Goal: Task Accomplishment & Management: Manage account settings

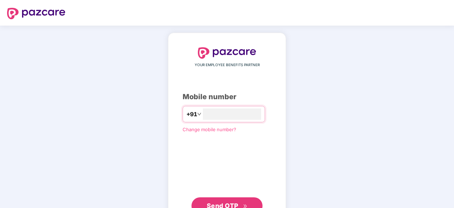
type input "**********"
click at [229, 206] on span "Send OTP" at bounding box center [223, 205] width 32 height 7
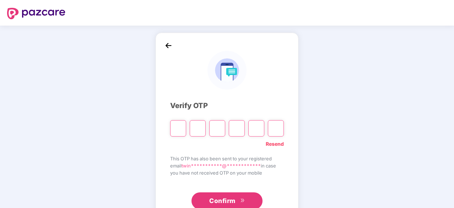
paste input "*"
type input "*"
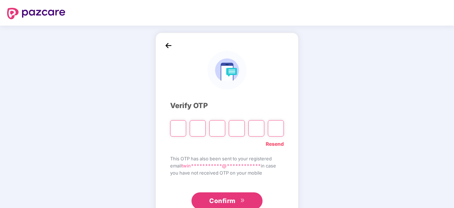
type input "*"
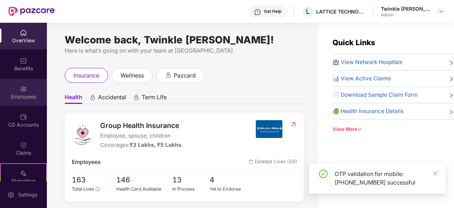
click at [26, 86] on div "Employees" at bounding box center [23, 92] width 47 height 27
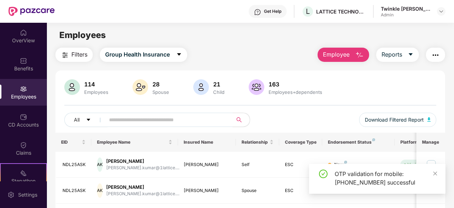
click at [159, 123] on input "text" at bounding box center [166, 119] width 114 height 11
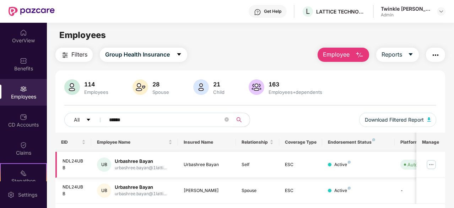
type input "******"
click at [432, 162] on img at bounding box center [431, 164] width 11 height 11
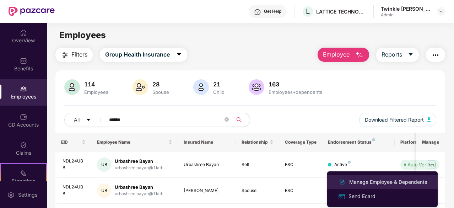
click at [371, 181] on div "Manage Employee & Dependents" at bounding box center [388, 182] width 81 height 8
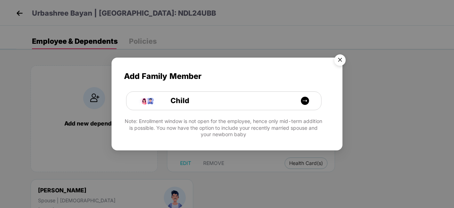
click at [336, 62] on img "Close" at bounding box center [340, 61] width 20 height 20
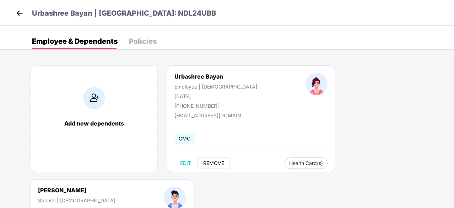
click at [208, 165] on span "REMOVE" at bounding box center [213, 163] width 21 height 6
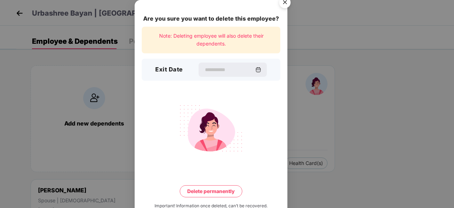
click at [197, 60] on div "Exit Date" at bounding box center [211, 70] width 139 height 22
click at [204, 69] on input at bounding box center [229, 69] width 51 height 7
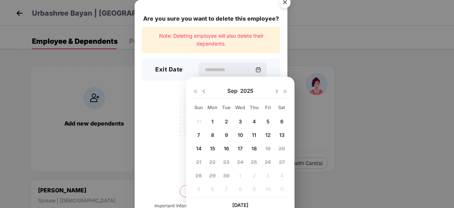
click at [255, 142] on div "31 1 2 3 4 5 6 7 8 9 10 11 12 13 14 15 16 17 18 19 20 21 22 23 24 25 26 27 28 2…" at bounding box center [241, 156] width 96 height 81
click at [255, 146] on span "18" at bounding box center [254, 148] width 5 height 6
type input "**********"
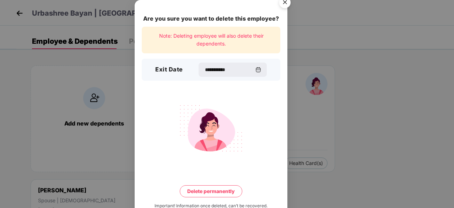
click at [219, 188] on button "Delete permanently" at bounding box center [211, 191] width 63 height 12
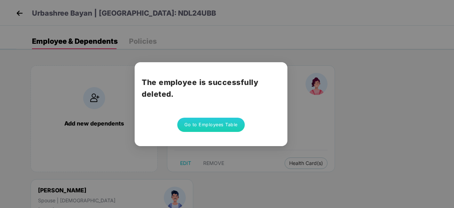
click at [205, 122] on button "Go to Employees Table" at bounding box center [211, 125] width 68 height 14
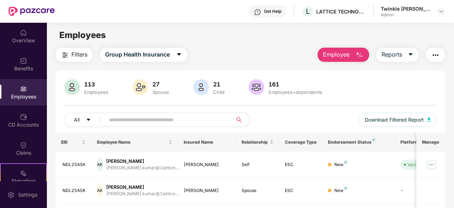
click at [134, 121] on input "text" at bounding box center [166, 119] width 114 height 11
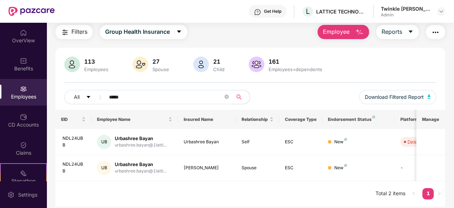
scroll to position [23, 0]
type input "*****"
